Goal: Information Seeking & Learning: Learn about a topic

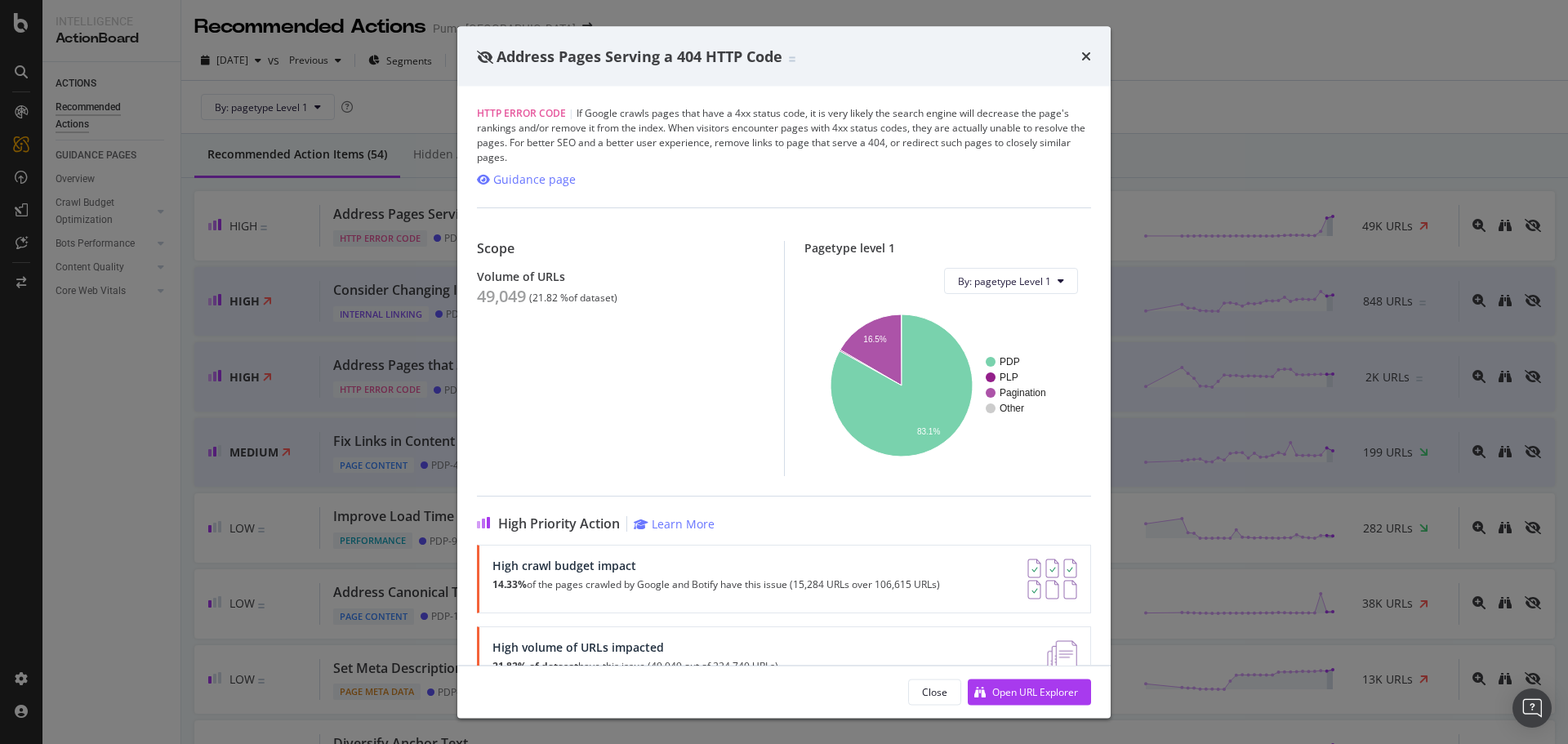
scroll to position [76, 0]
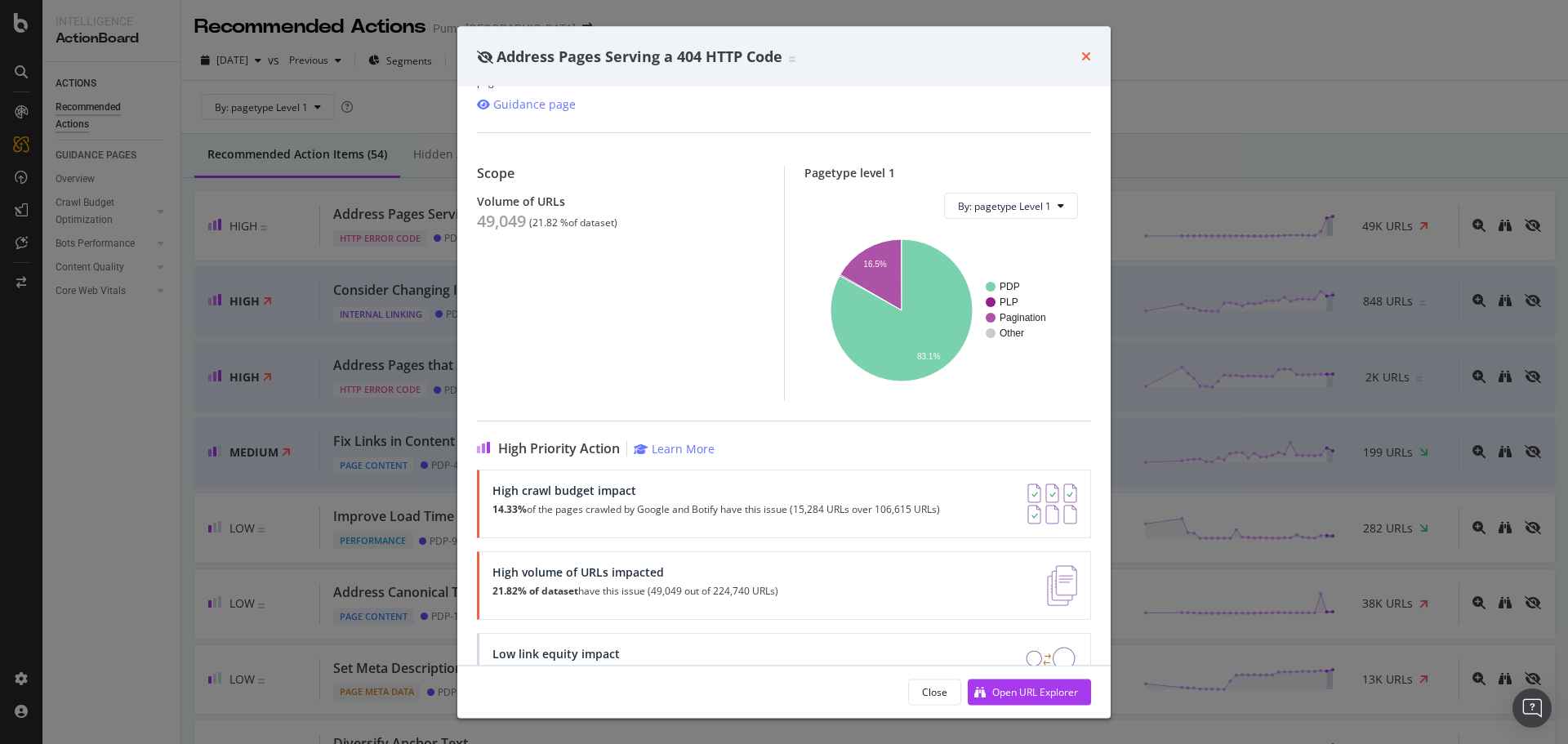
click at [1087, 56] on icon "times" at bounding box center [1086, 56] width 10 height 13
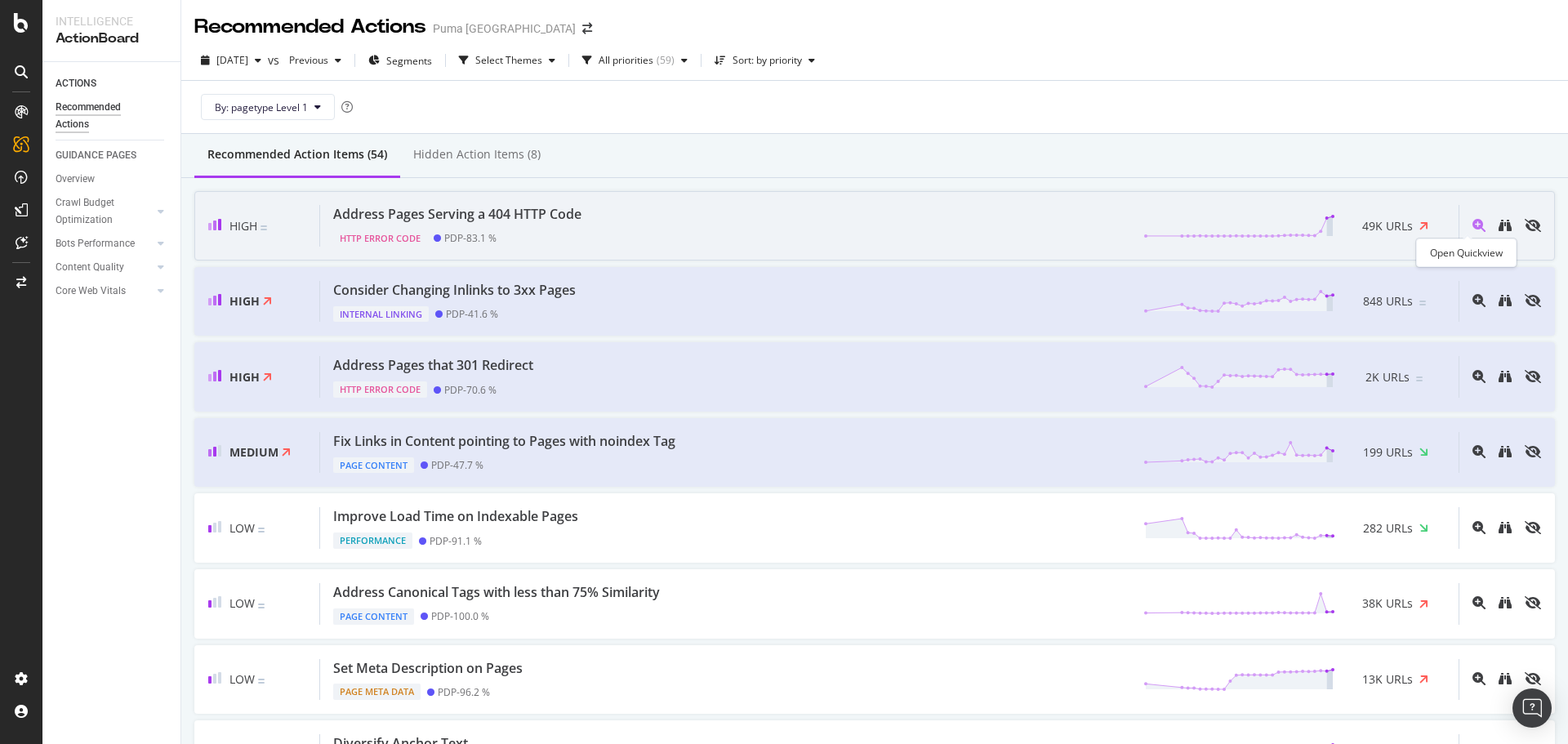
click at [1472, 222] on icon "magnifying-glass-plus" at bounding box center [1479, 225] width 13 height 13
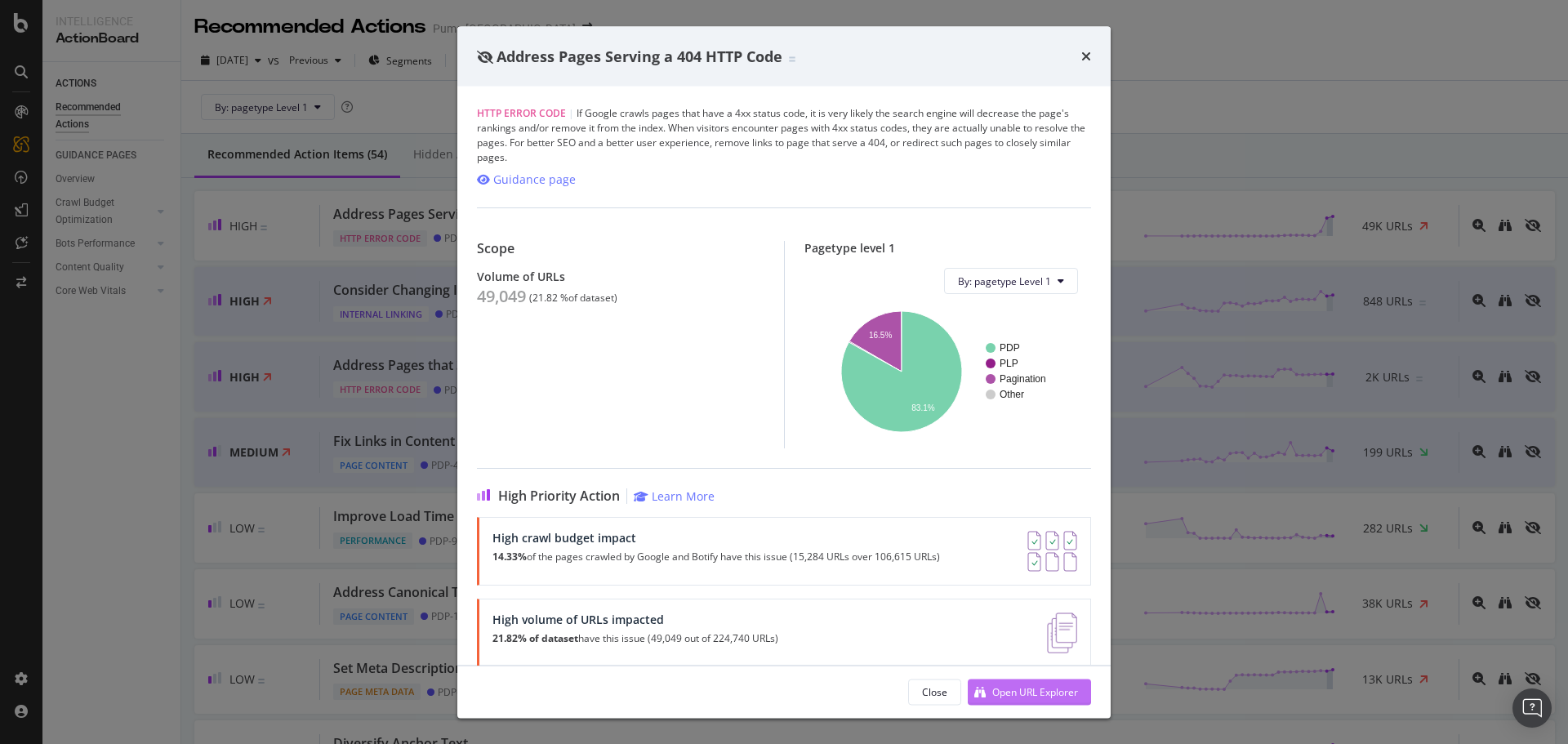
scroll to position [82, 0]
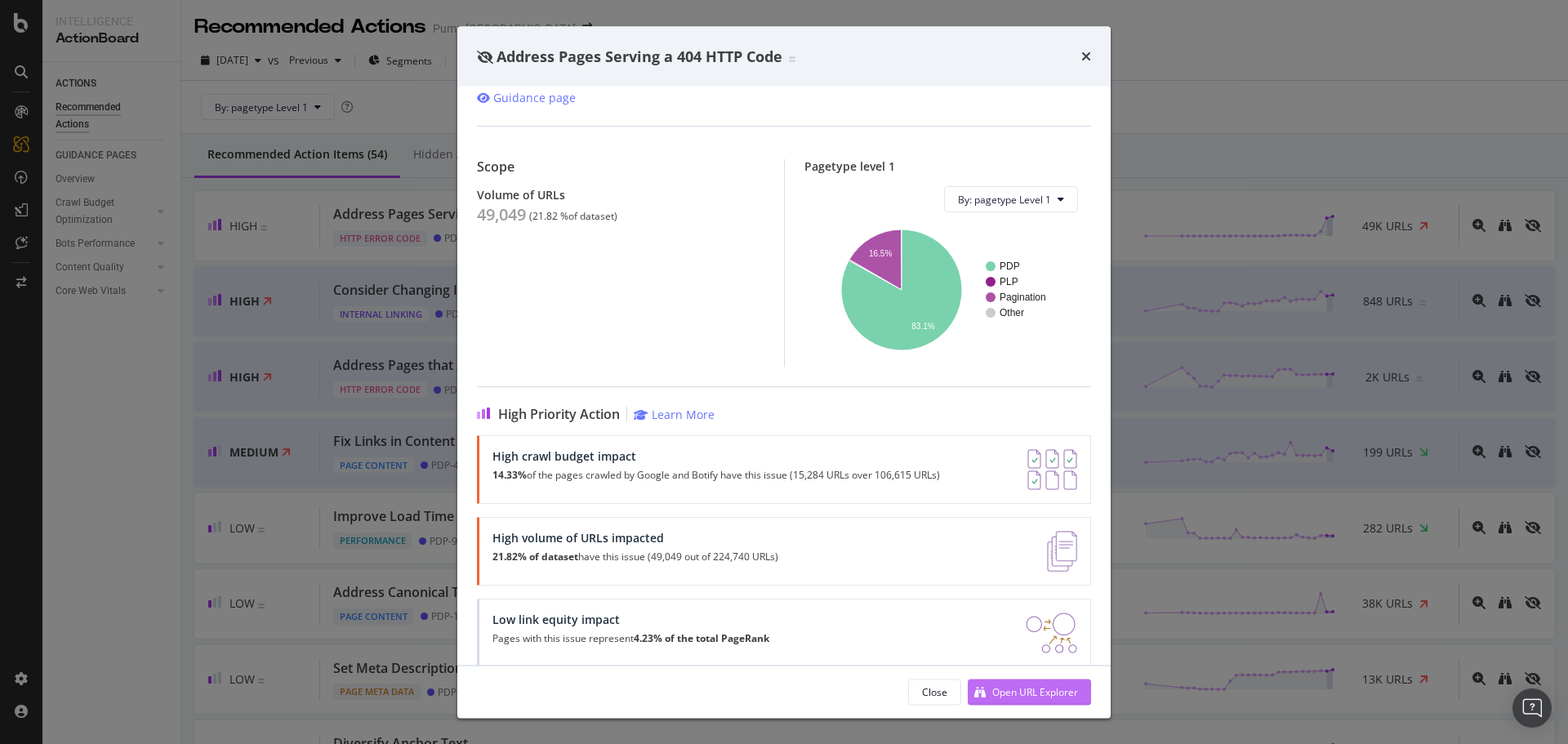
click at [1014, 695] on div "Open URL Explorer" at bounding box center [1035, 691] width 86 height 14
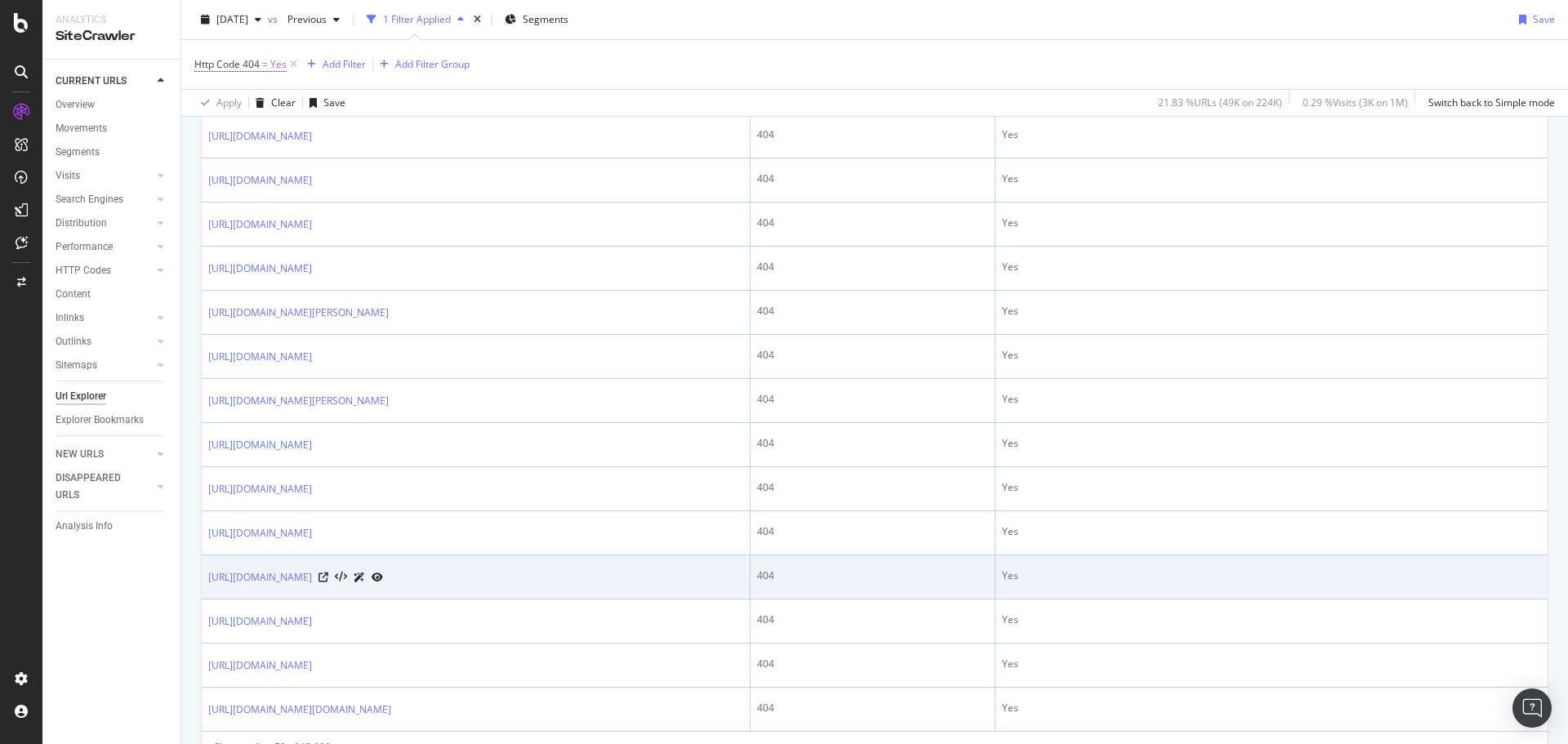
scroll to position [2093, 0]
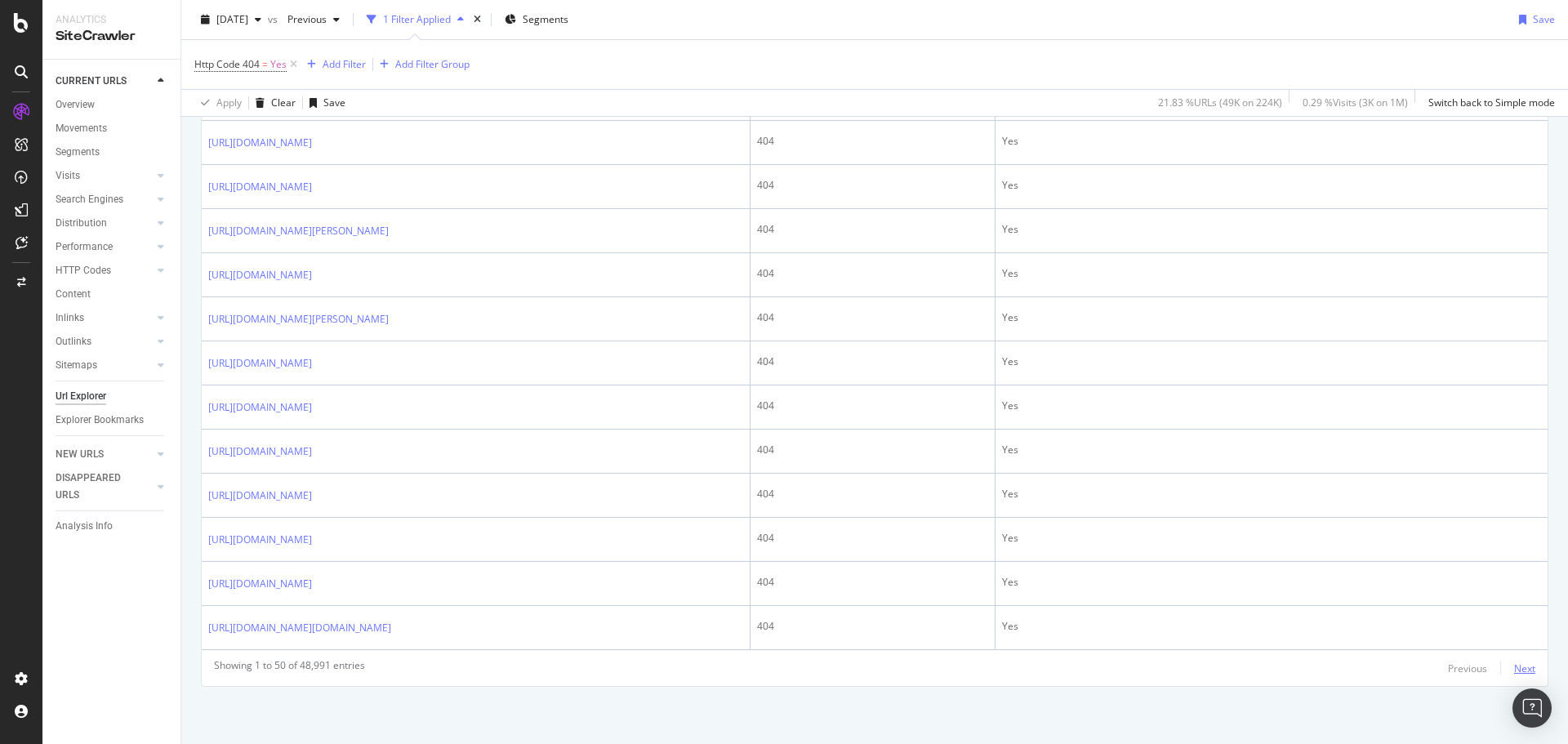
click at [1521, 663] on div "Next" at bounding box center [1523, 668] width 21 height 14
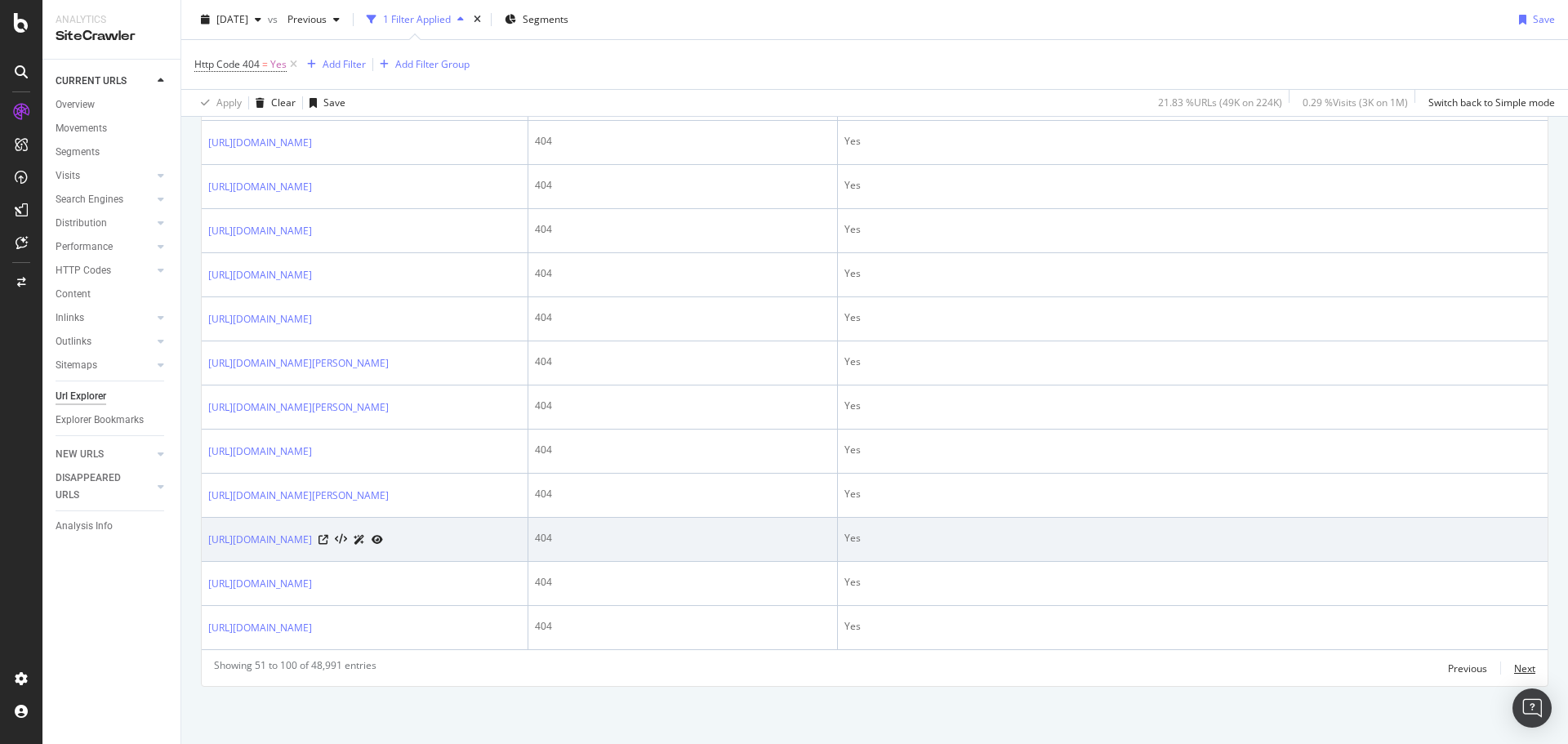
scroll to position [2824, 0]
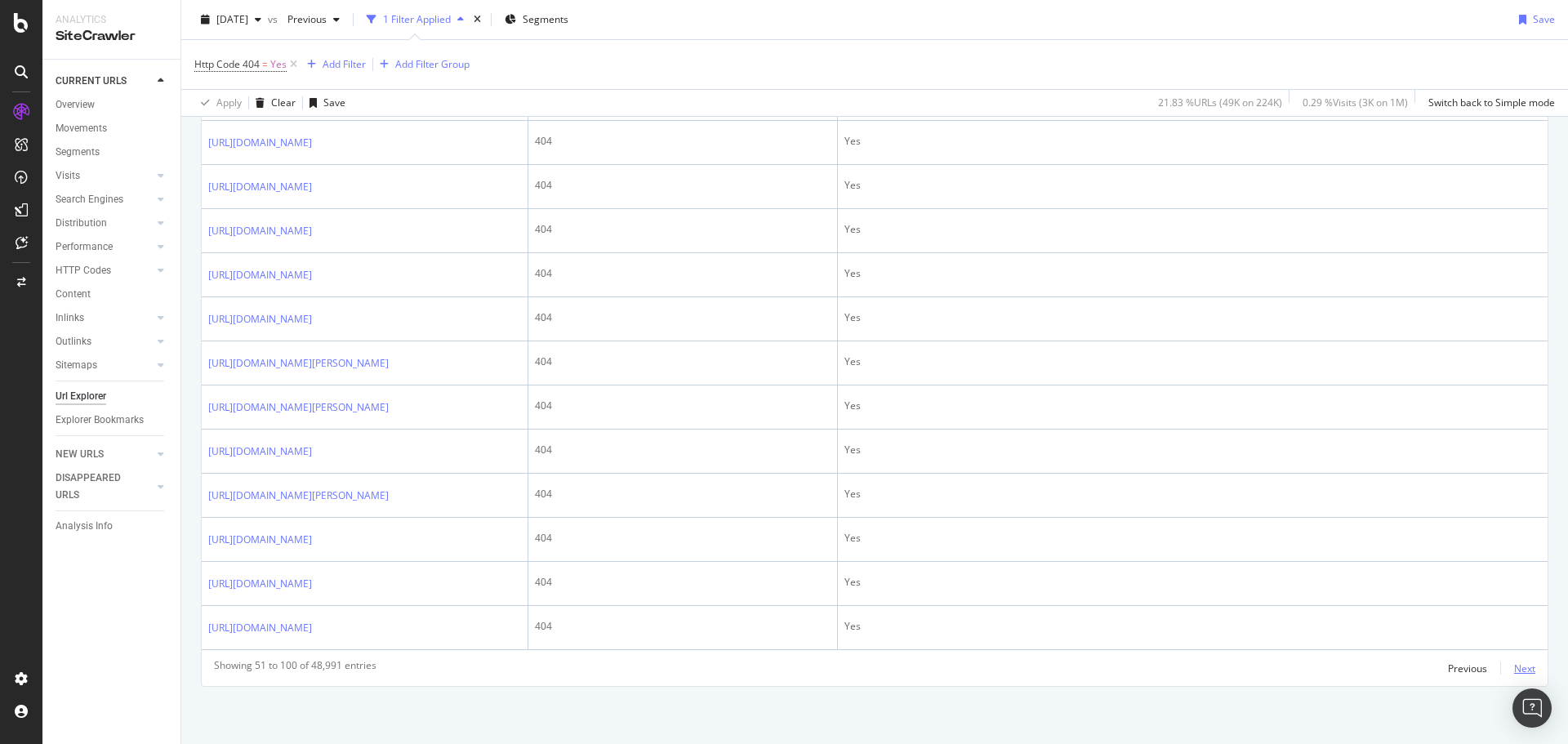
click at [1520, 668] on div "Next" at bounding box center [1523, 668] width 21 height 14
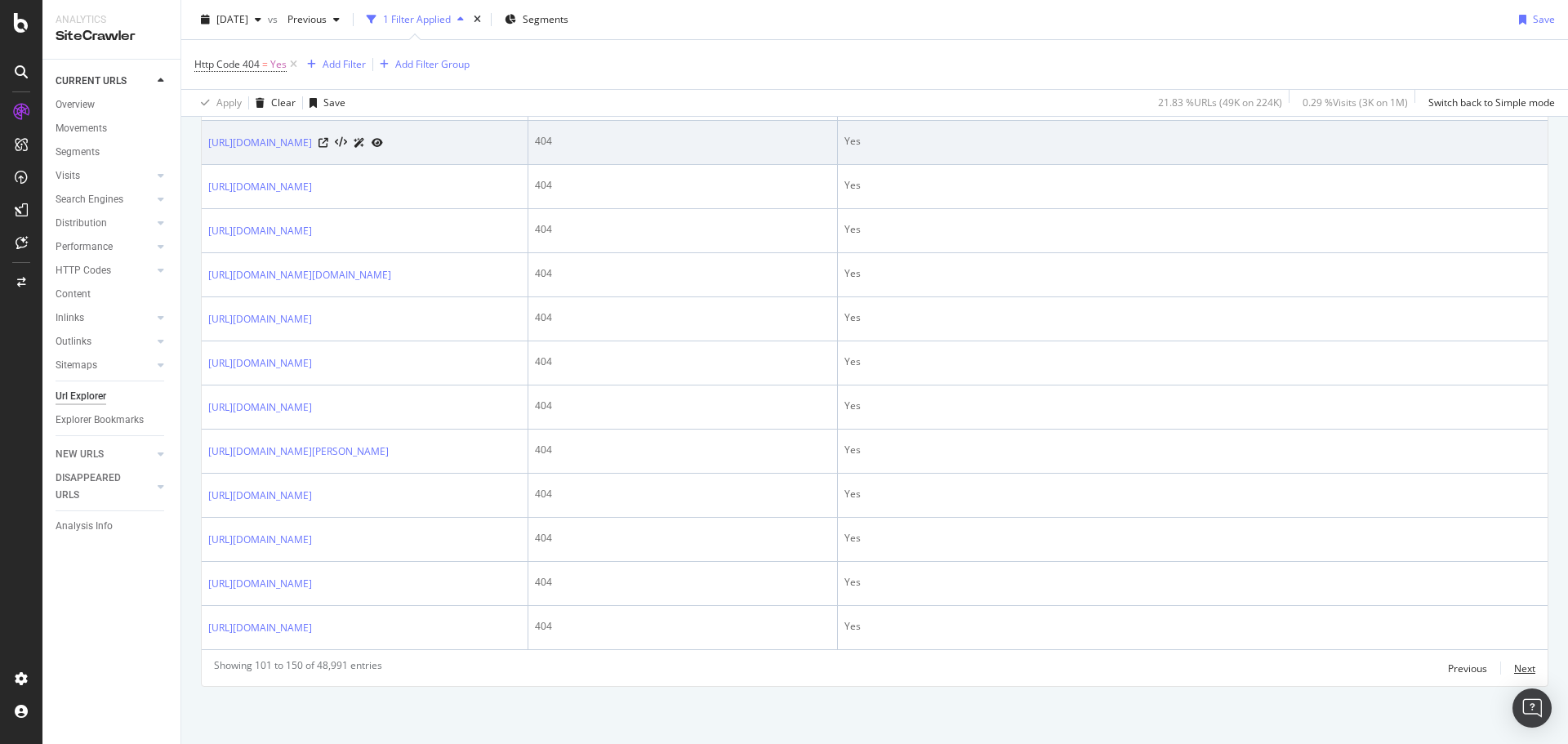
scroll to position [2614, 0]
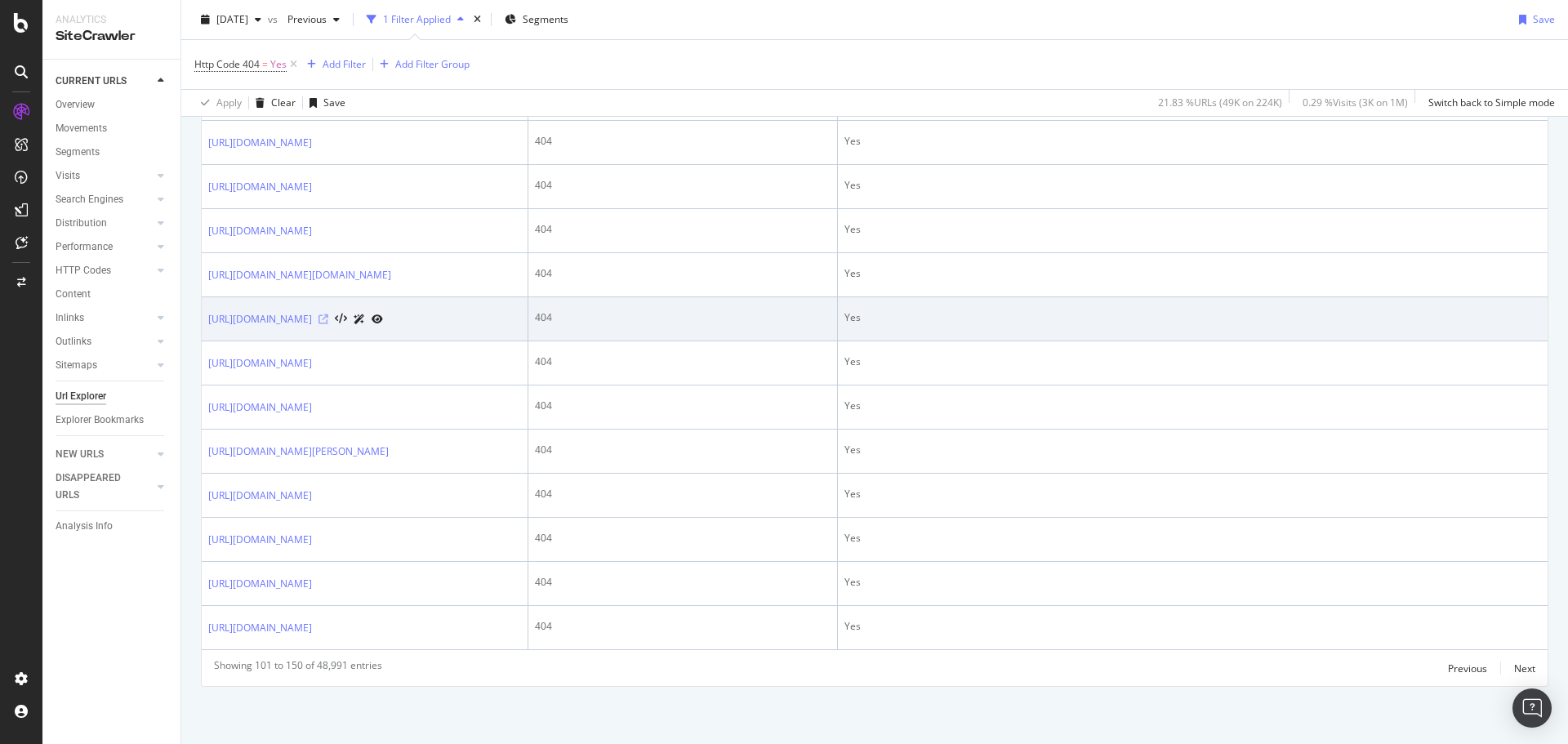
click at [329, 324] on icon at bounding box center [323, 319] width 10 height 10
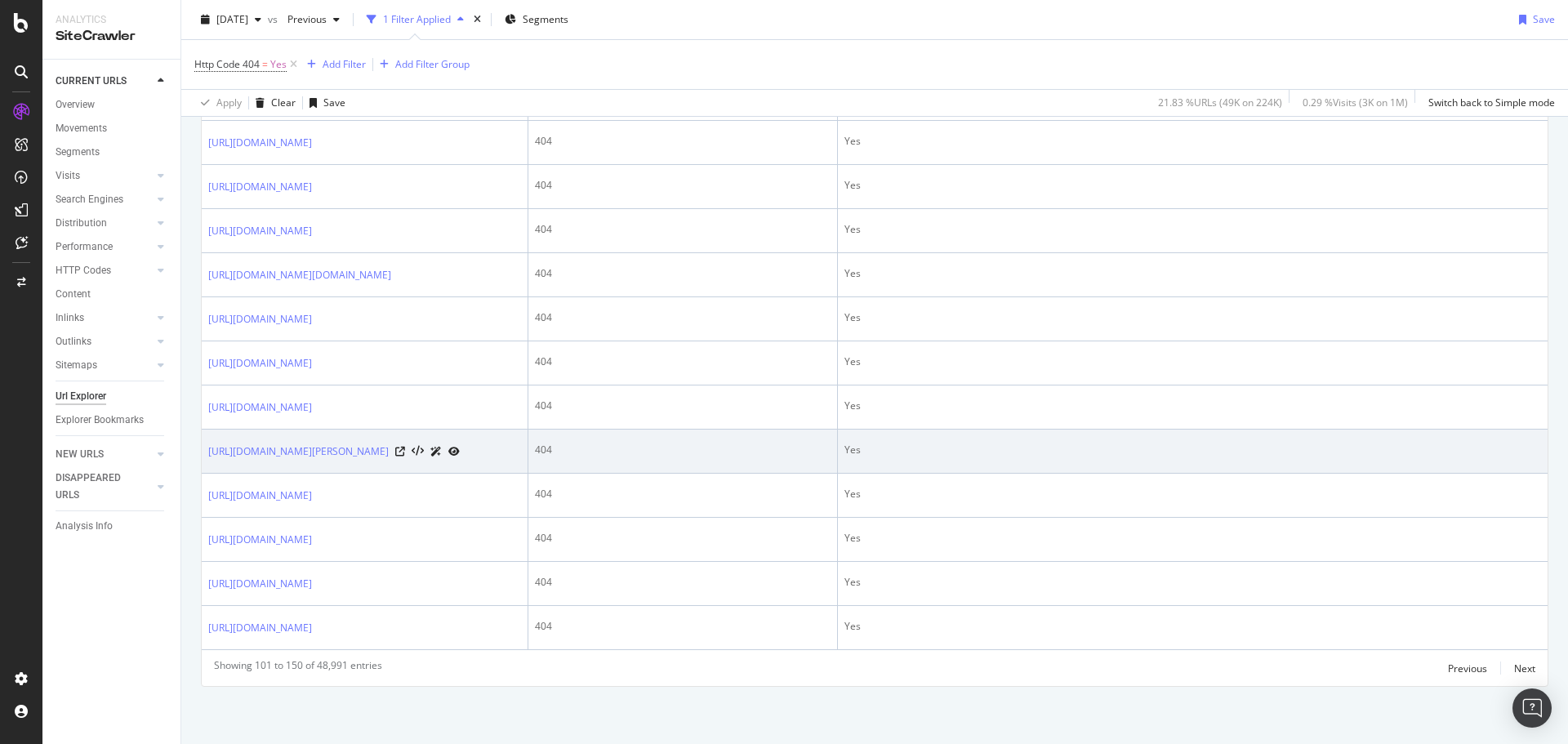
scroll to position [2823, 0]
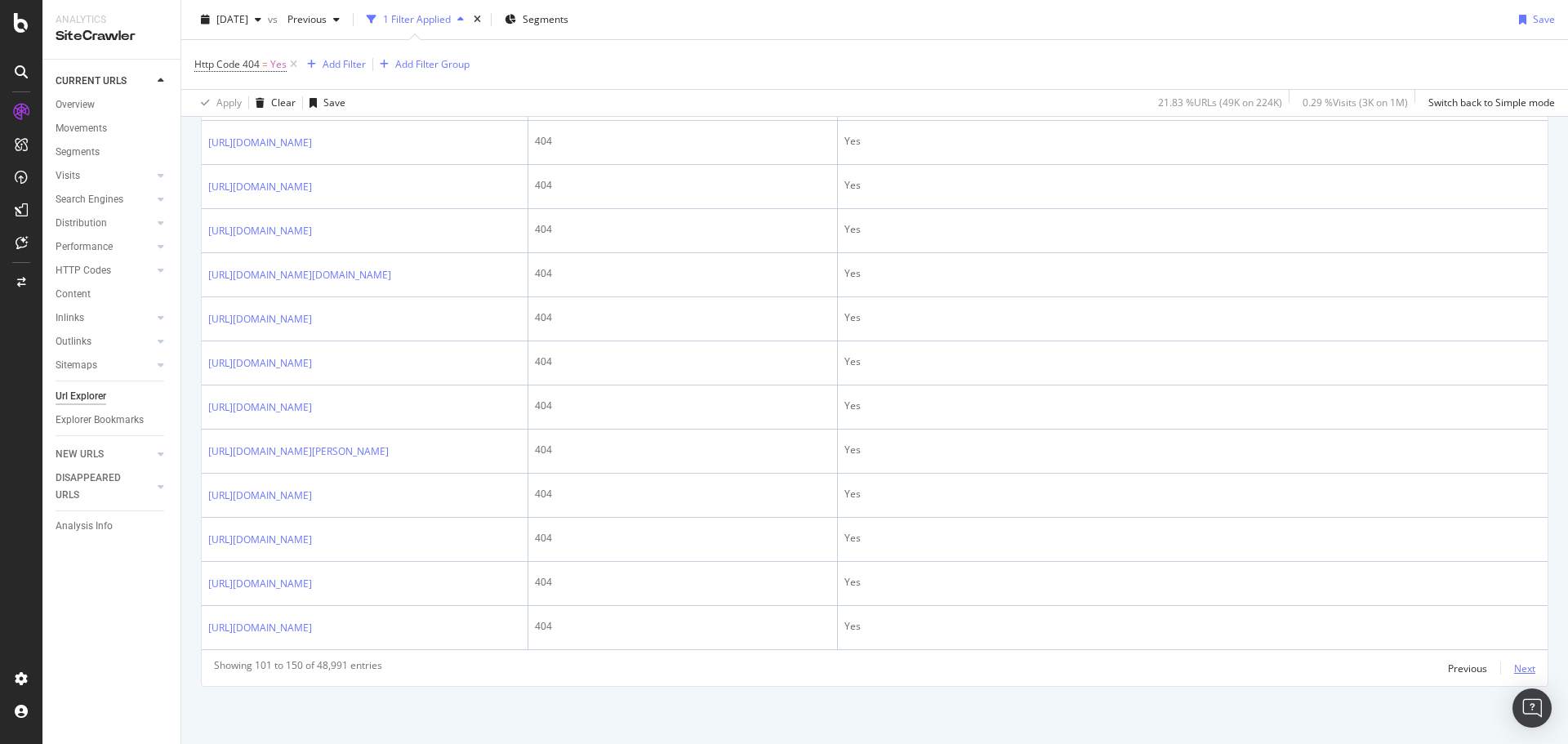
click at [1513, 668] on div "Next" at bounding box center [1523, 668] width 21 height 14
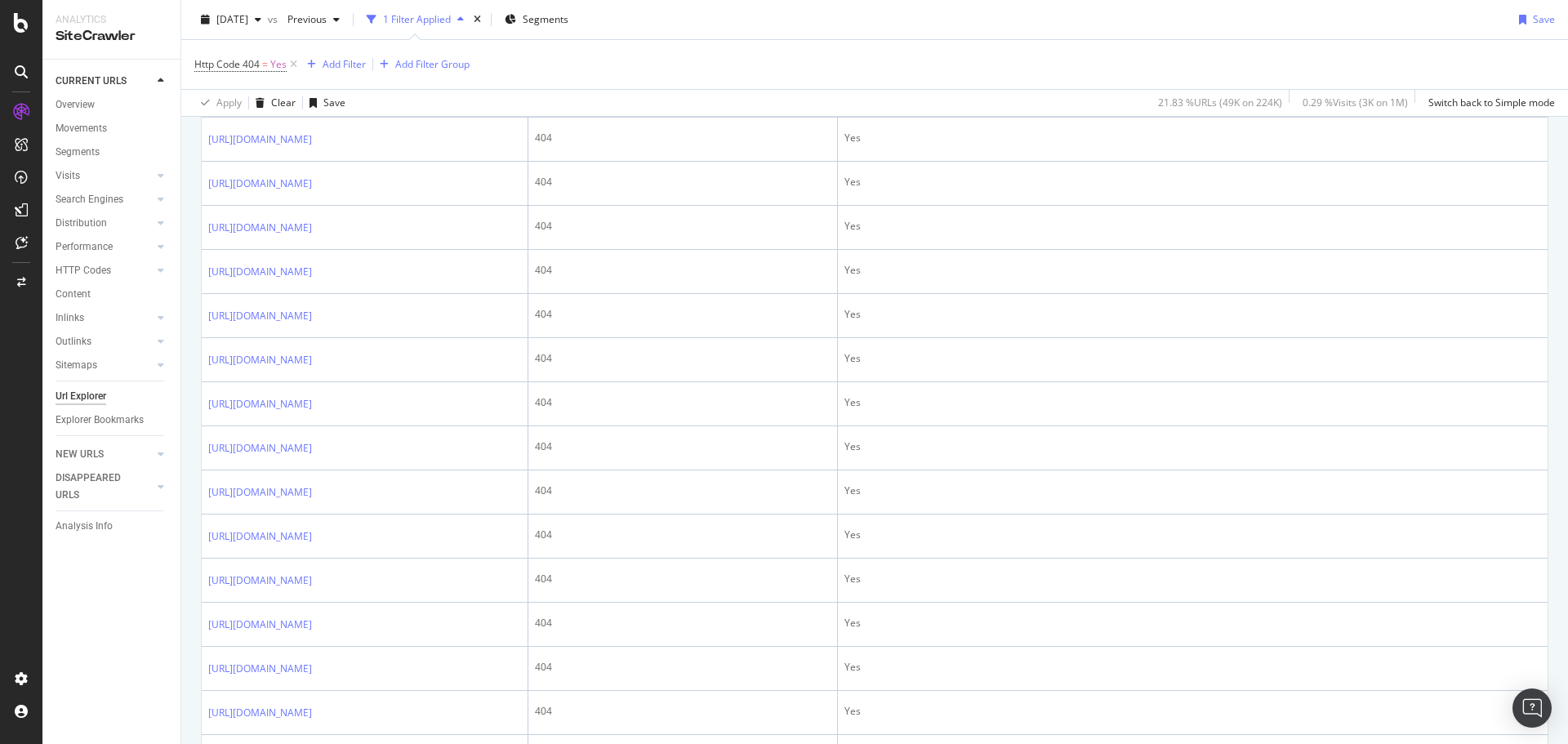
scroll to position [1634, 0]
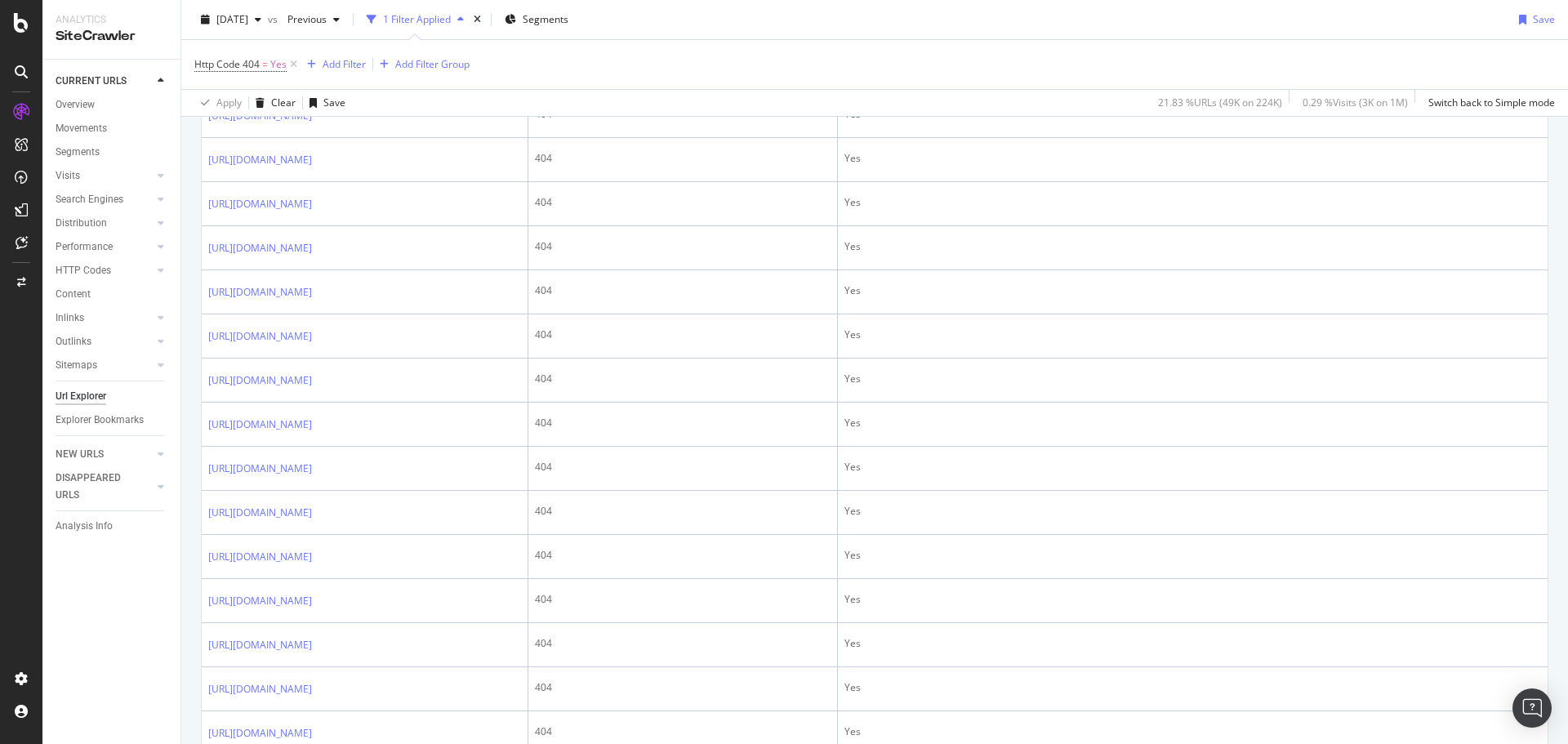
click at [329, 76] on icon at bounding box center [323, 72] width 10 height 10
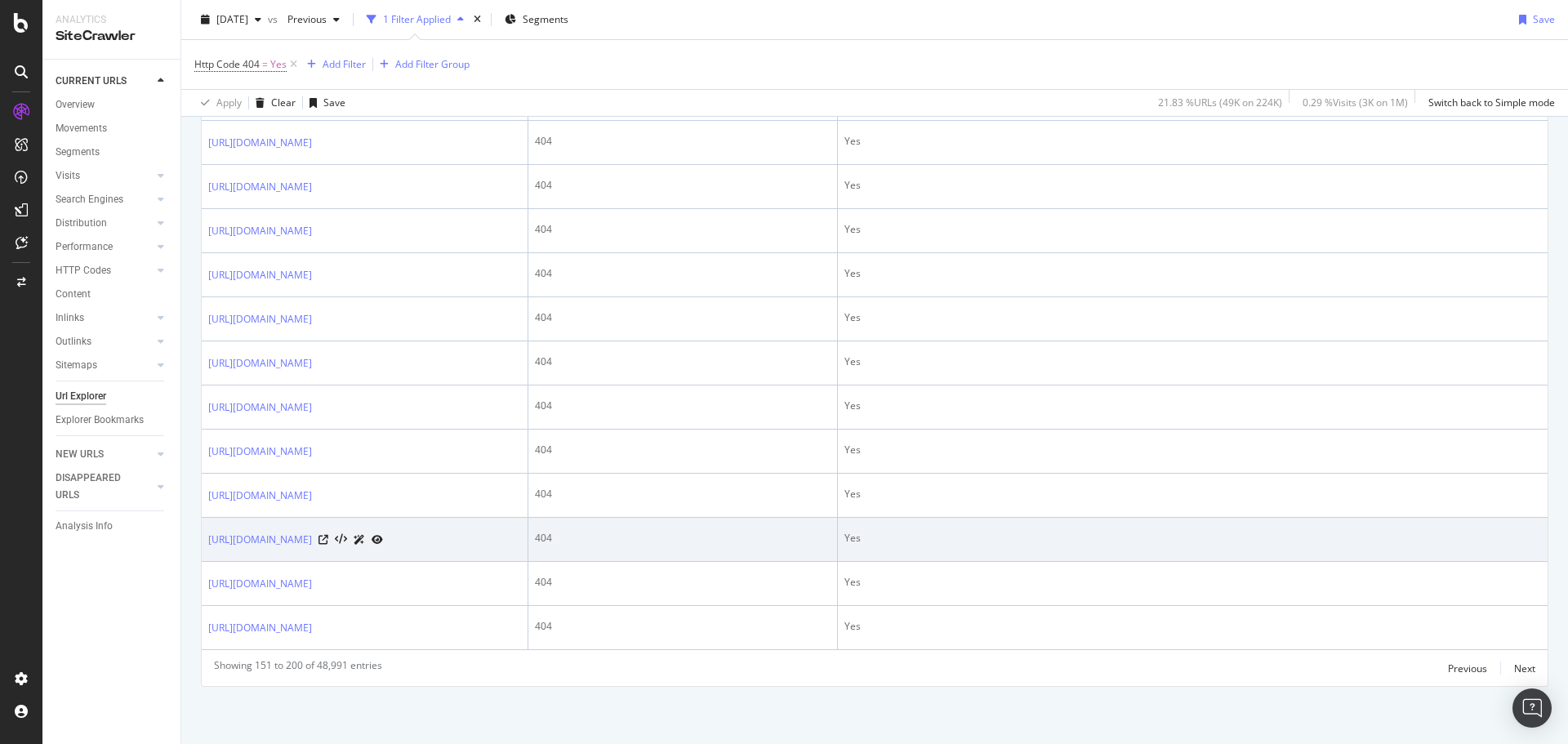
scroll to position [2967, 0]
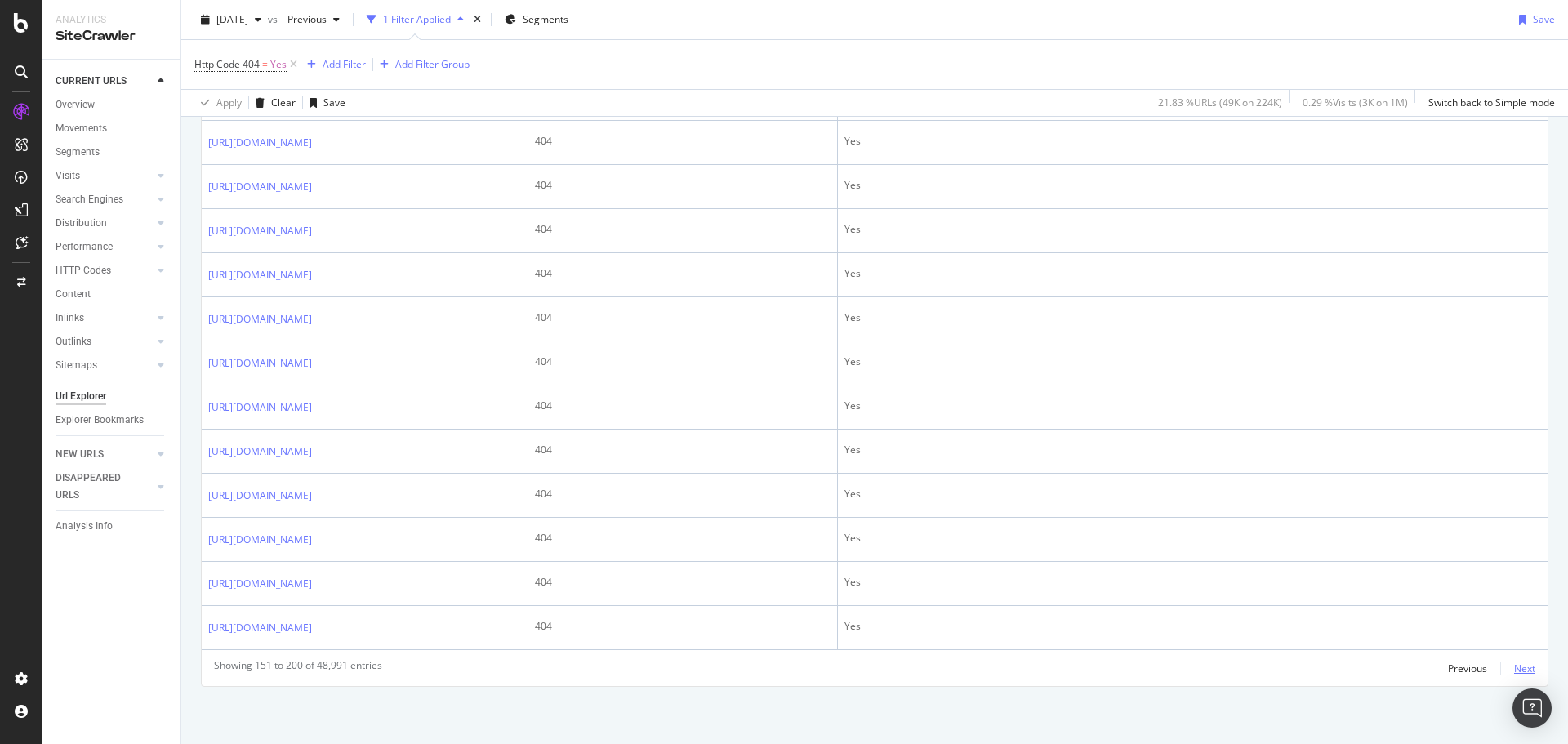
click at [1518, 671] on div "Next" at bounding box center [1523, 668] width 21 height 14
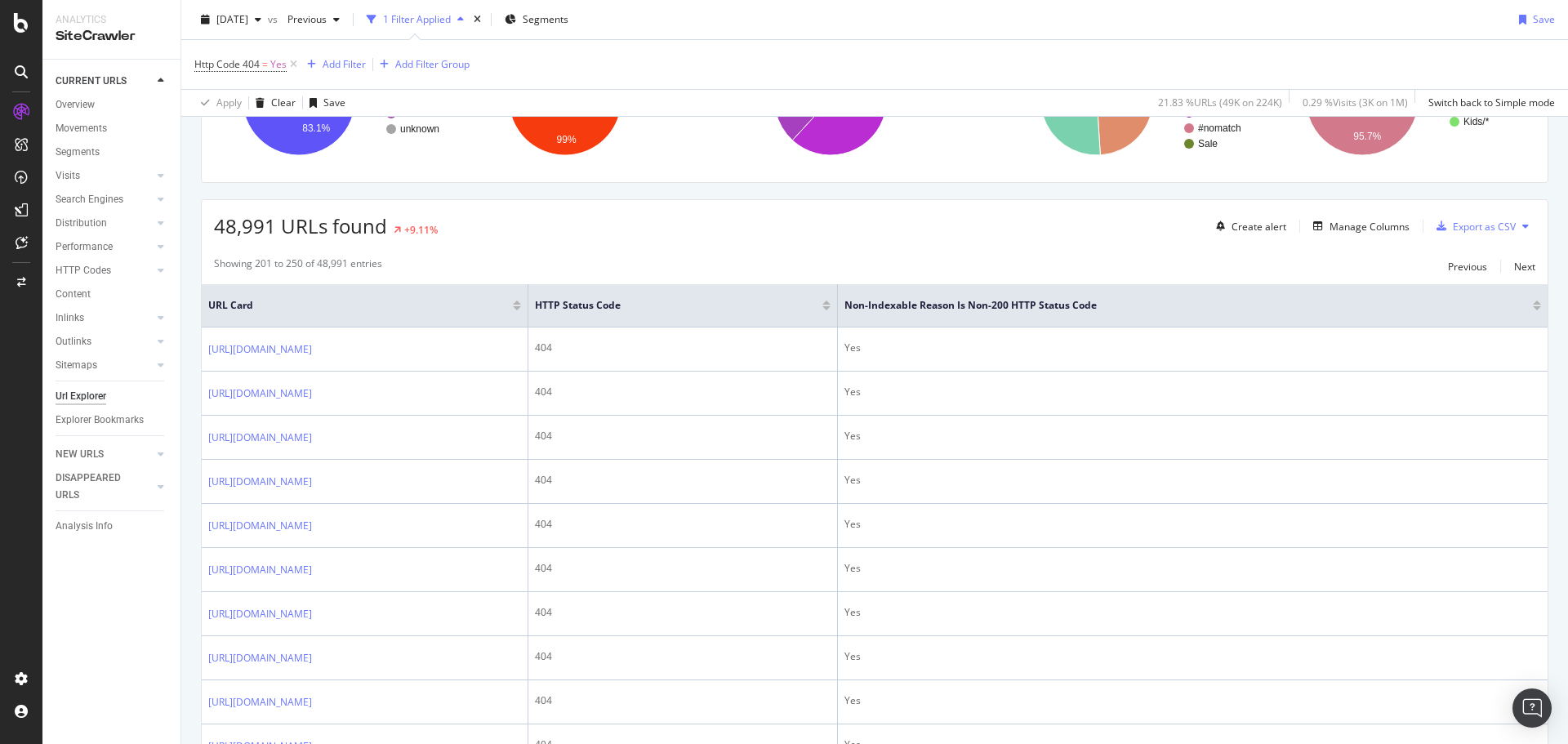
scroll to position [0, 0]
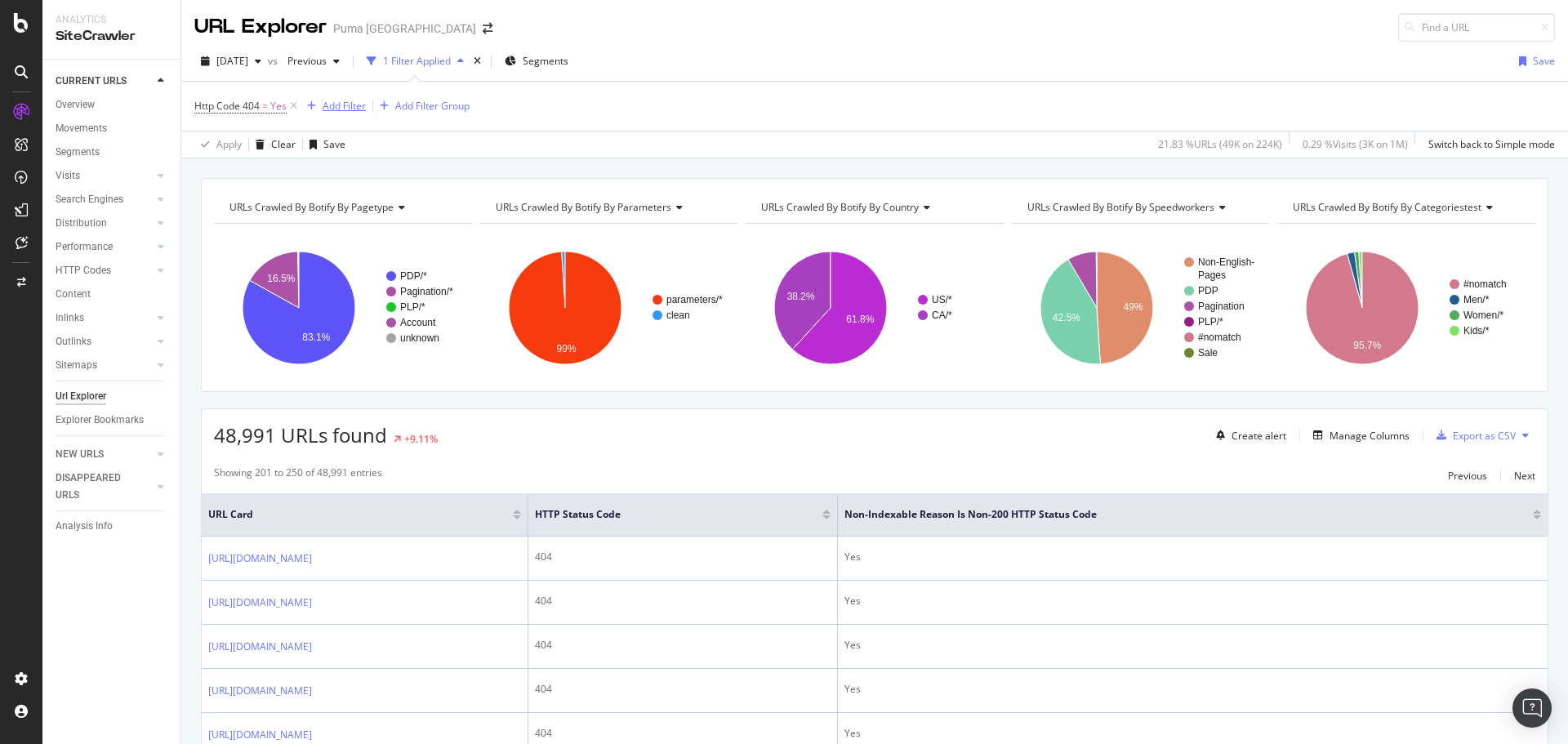
click at [333, 103] on div "Add Filter" at bounding box center [344, 106] width 44 height 14
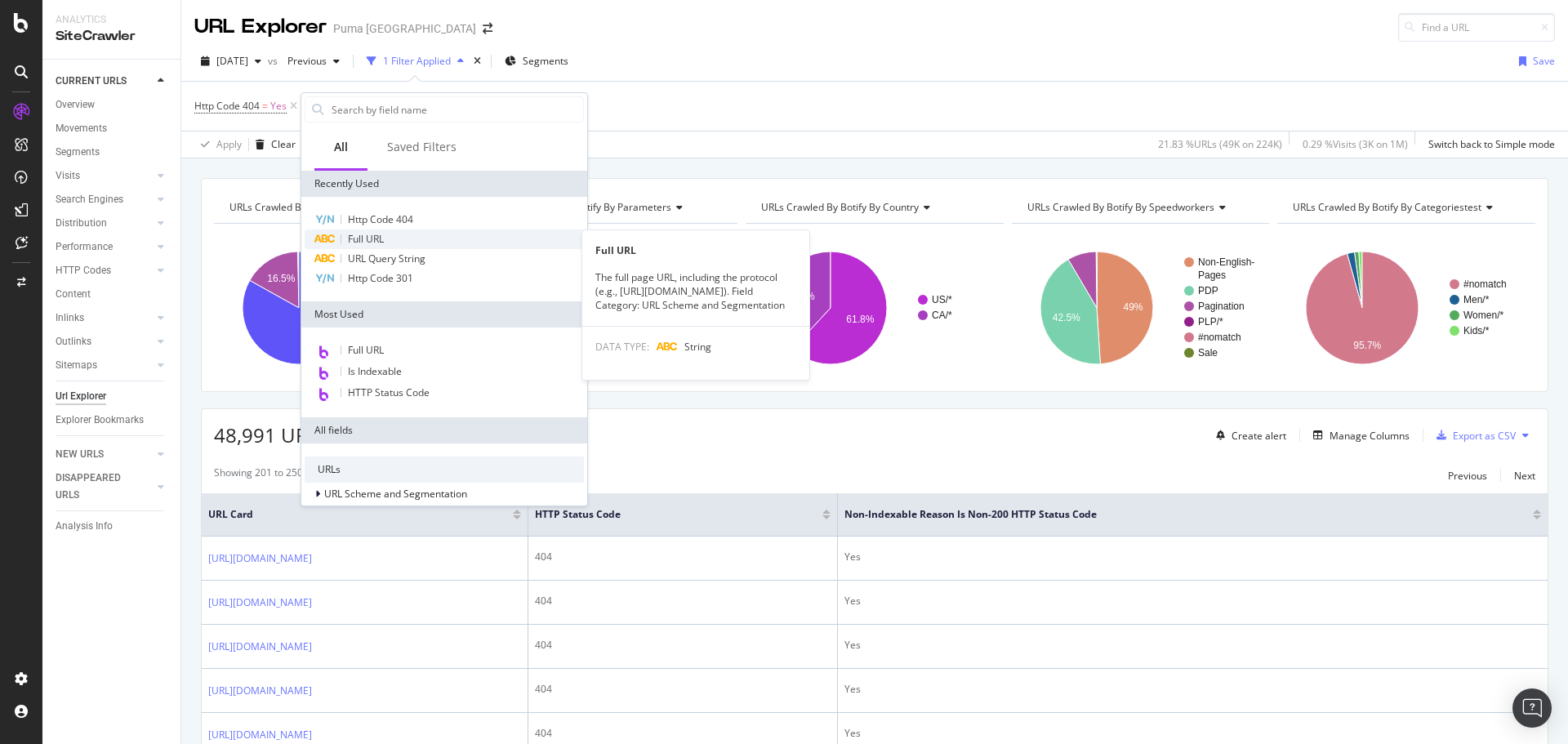
click at [379, 242] on span "Full URL" at bounding box center [365, 239] width 35 height 14
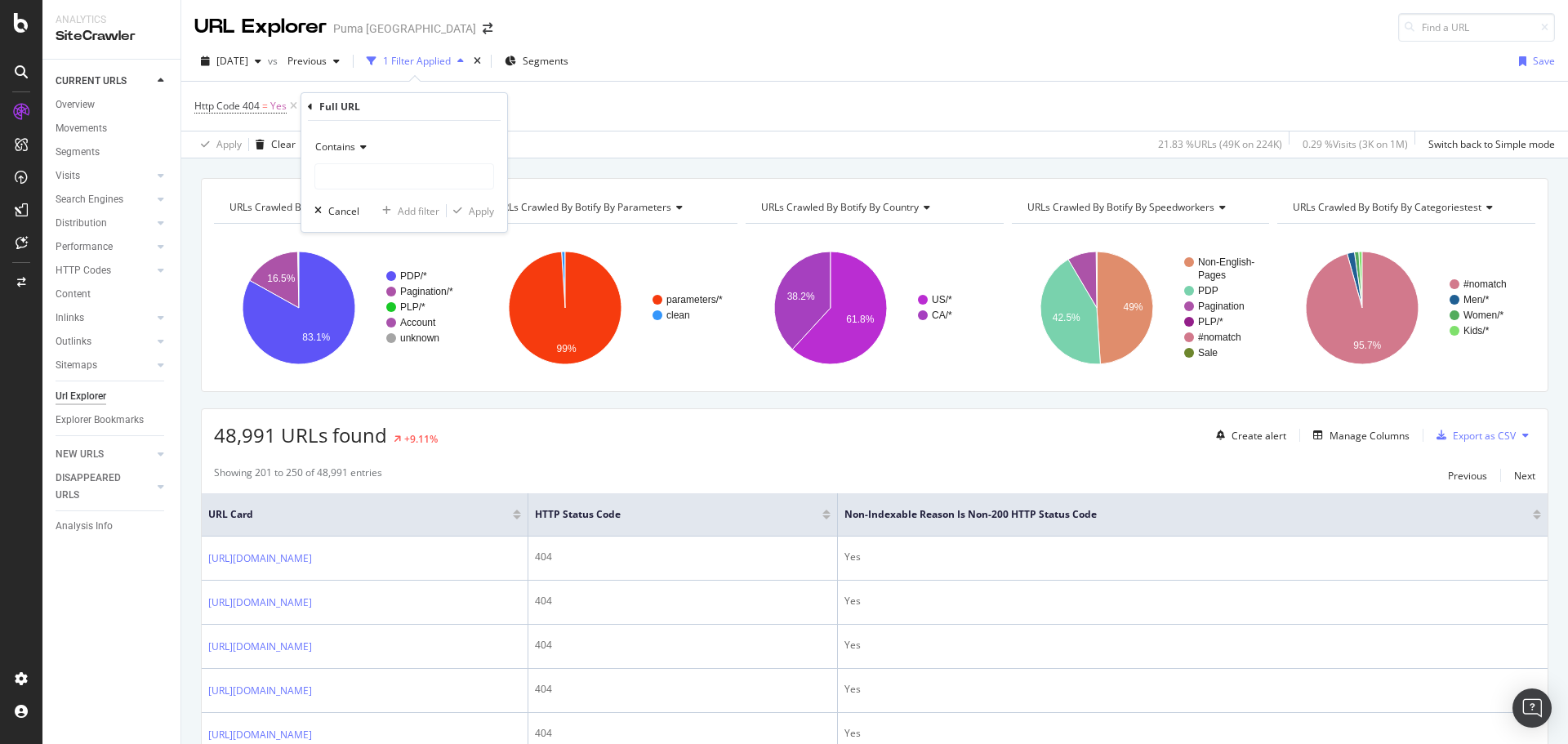
click at [349, 147] on span "Contains" at bounding box center [335, 146] width 40 height 14
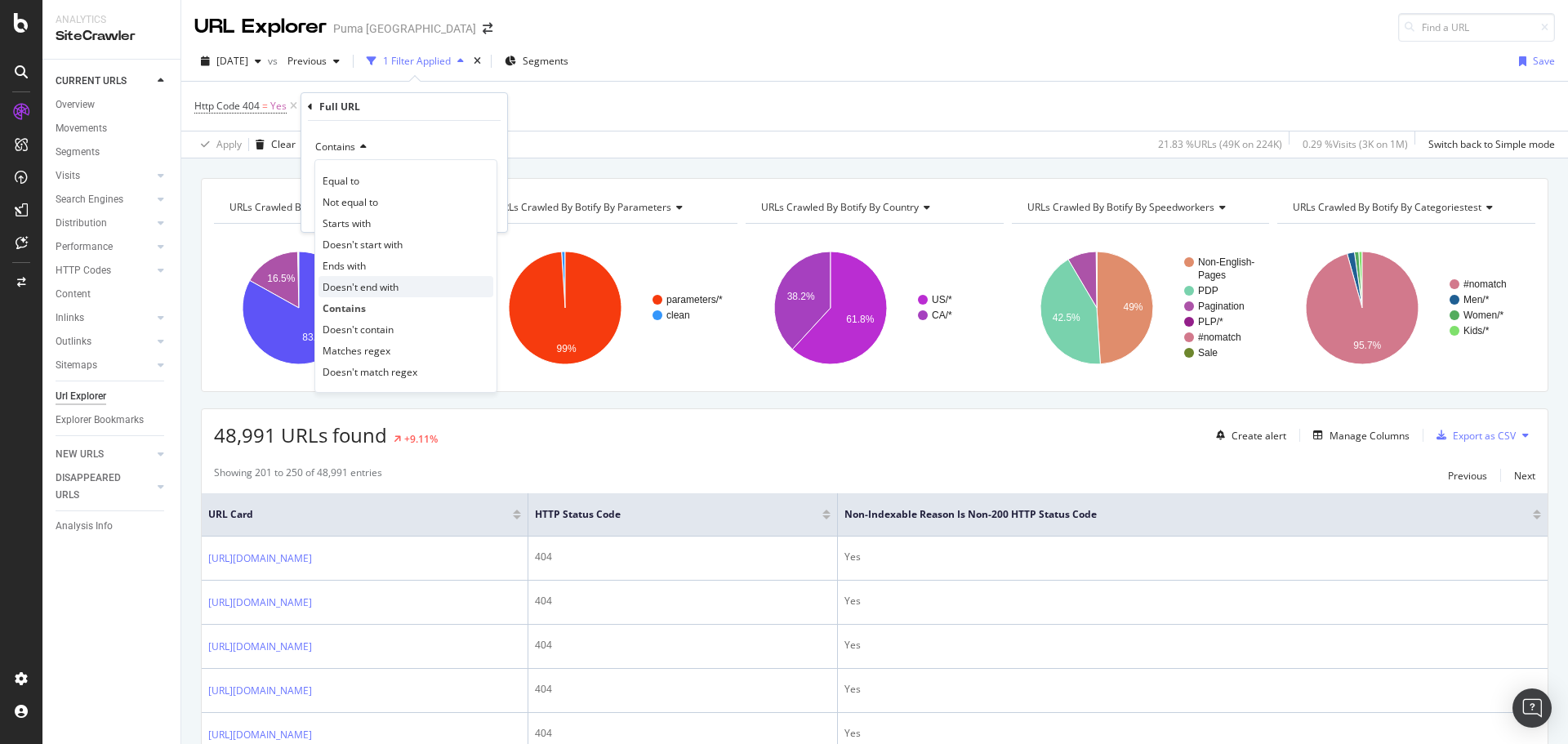
click at [387, 293] on span "Doesn't end with" at bounding box center [359, 287] width 76 height 14
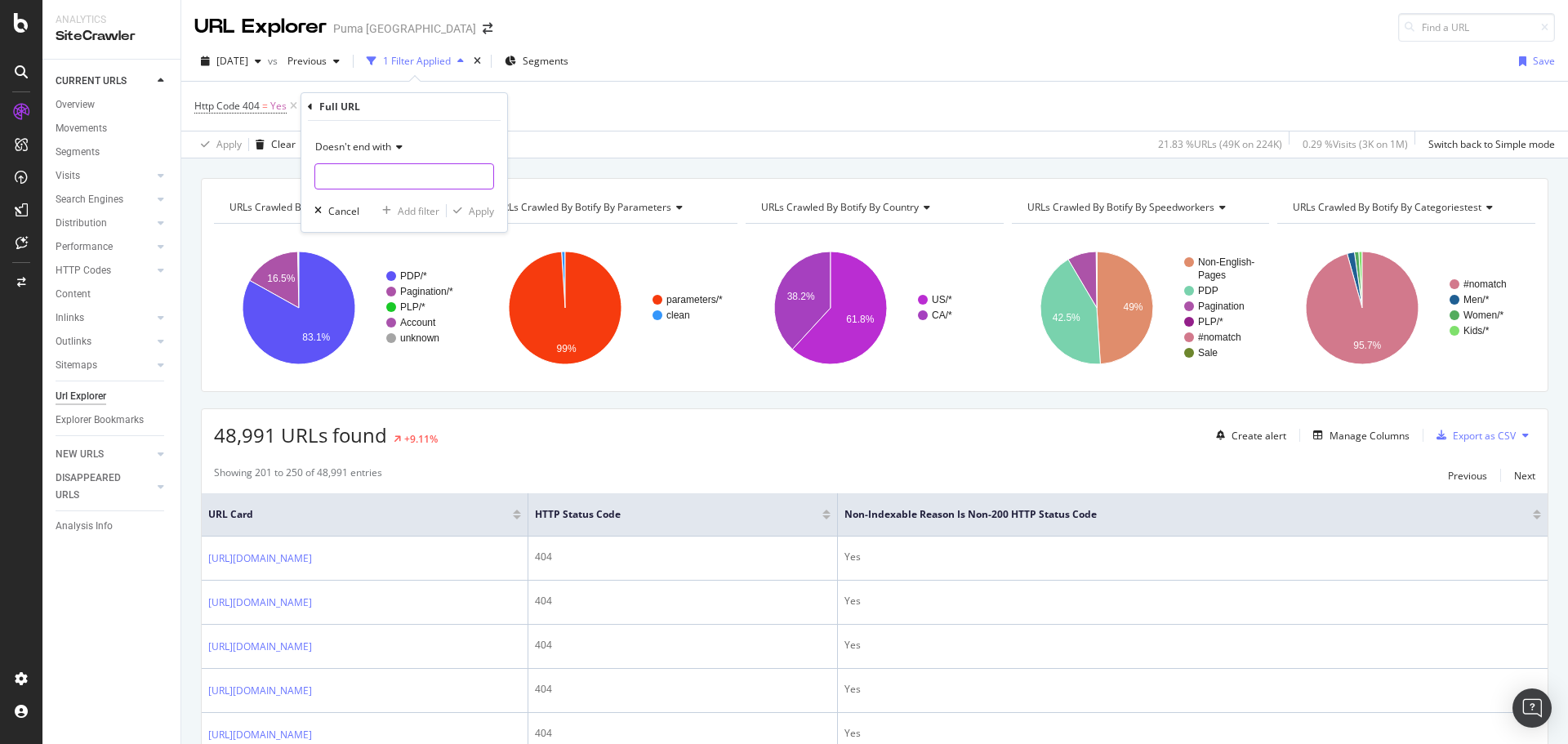
click at [401, 176] on input "text" at bounding box center [404, 176] width 178 height 26
type input "$"
click at [470, 215] on div "Apply" at bounding box center [481, 210] width 25 height 14
